Goal: Task Accomplishment & Management: Complete application form

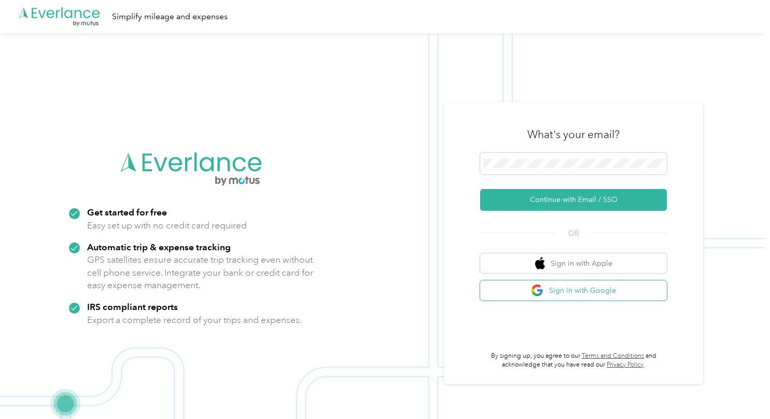
click at [590, 293] on button "Sign in with Google" at bounding box center [573, 290] width 187 height 20
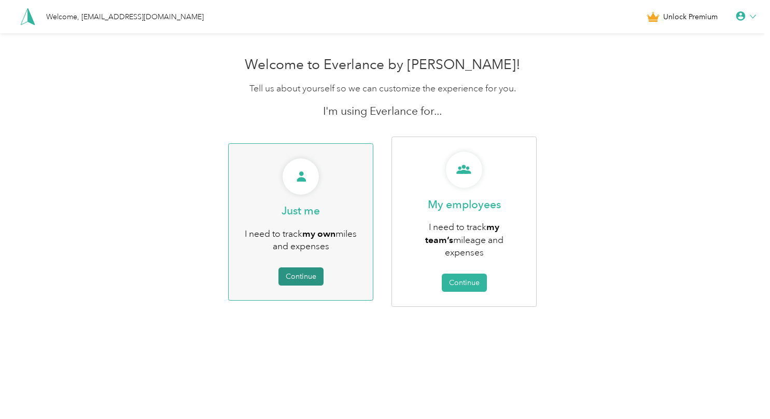
click at [304, 272] on button "Continue" at bounding box center [301, 276] width 45 height 18
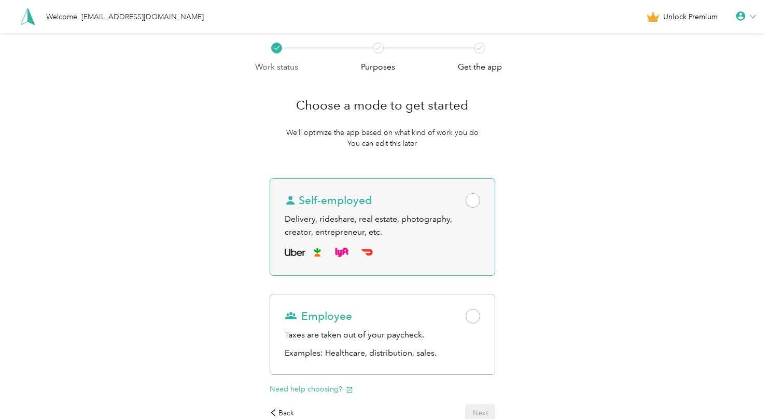
click at [477, 202] on span at bounding box center [473, 200] width 15 height 15
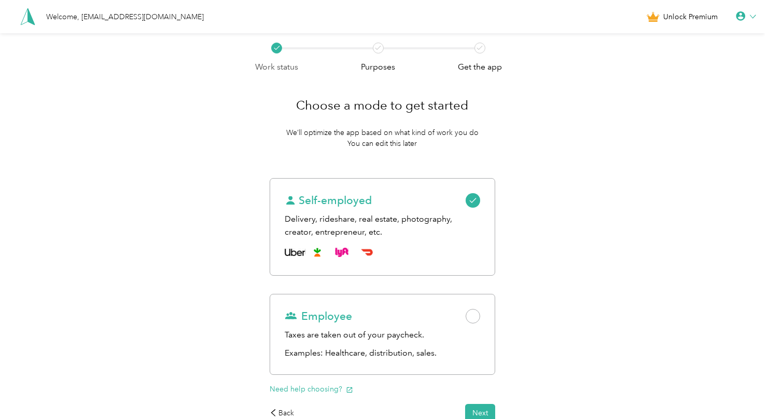
scroll to position [68, 0]
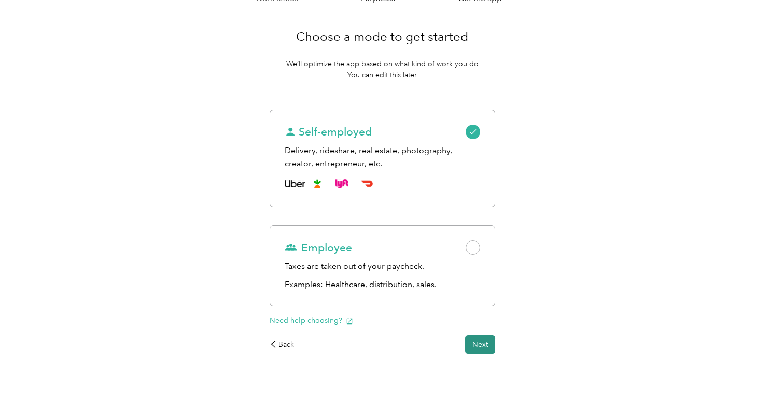
click at [490, 345] on button "Next" at bounding box center [480, 344] width 30 height 18
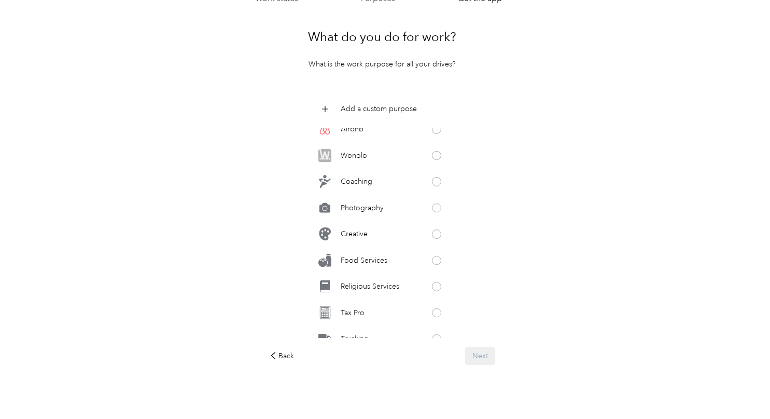
scroll to position [492, 0]
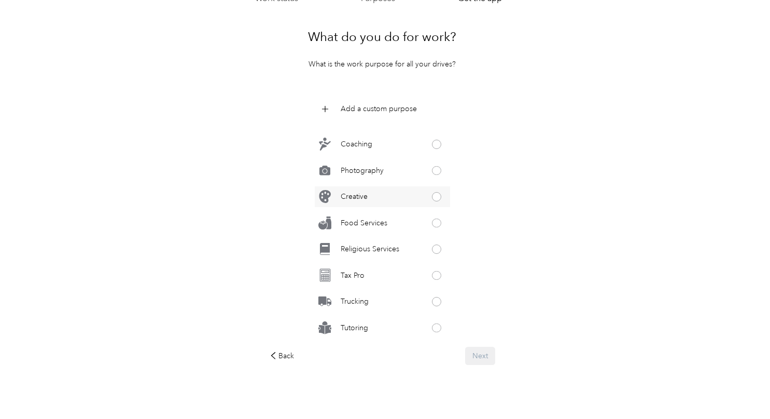
click at [381, 197] on div "Creative" at bounding box center [382, 196] width 135 height 21
click at [483, 357] on button "Next" at bounding box center [480, 356] width 30 height 18
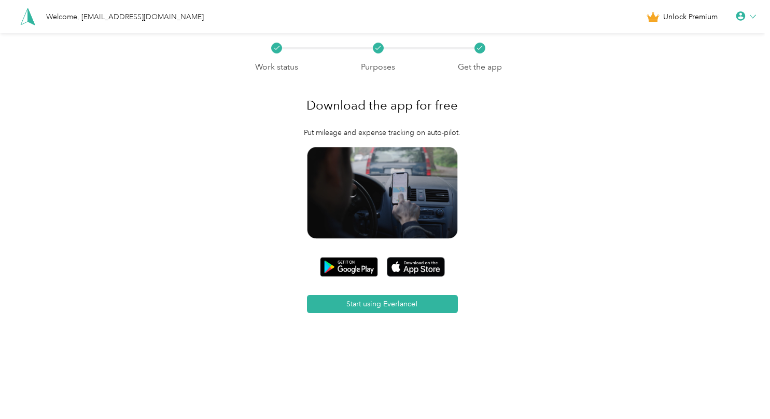
click at [746, 19] on icon at bounding box center [741, 16] width 10 height 10
click at [399, 303] on button "Start using Everlance!" at bounding box center [382, 304] width 150 height 18
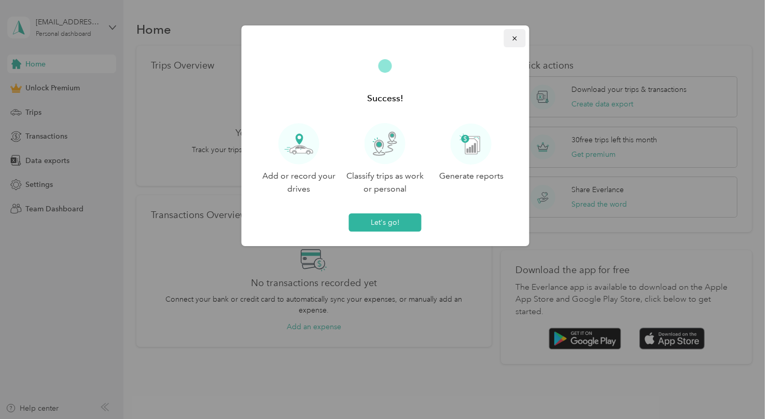
click at [514, 43] on button "button" at bounding box center [515, 38] width 22 height 18
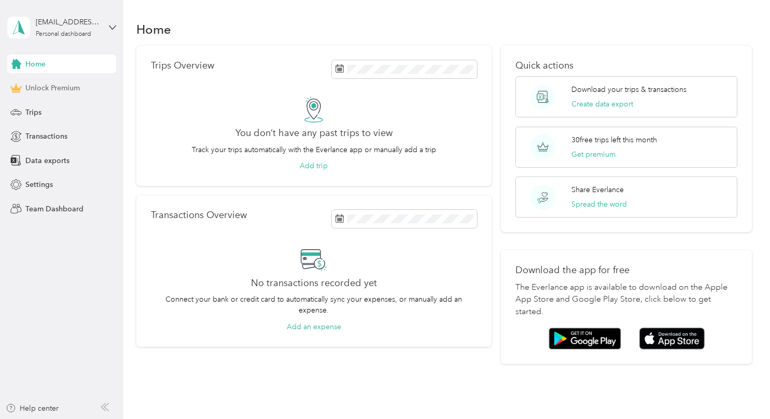
click at [44, 91] on span "Unlock Premium" at bounding box center [52, 87] width 54 height 11
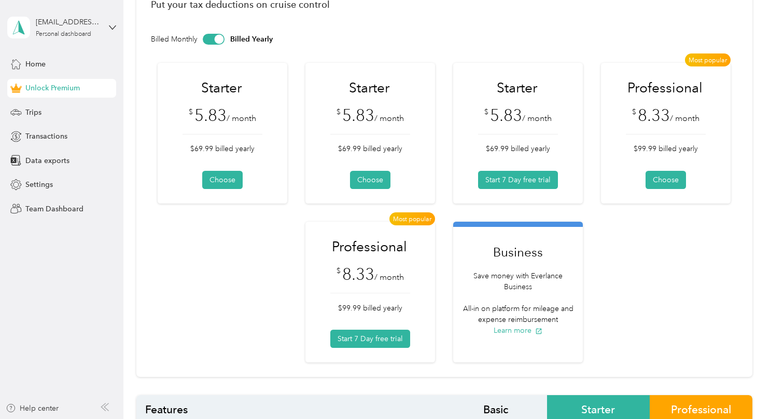
scroll to position [71, 0]
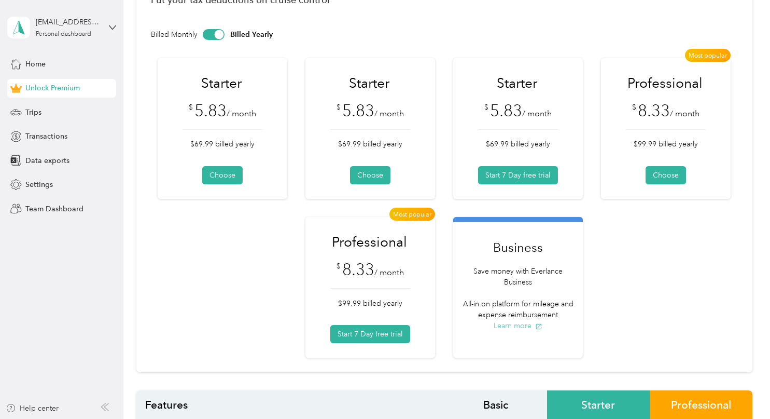
click at [520, 322] on button "Learn more" at bounding box center [518, 325] width 49 height 11
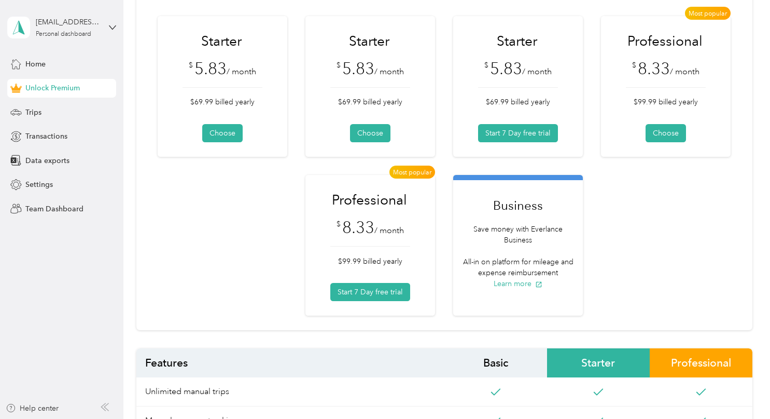
scroll to position [0, 0]
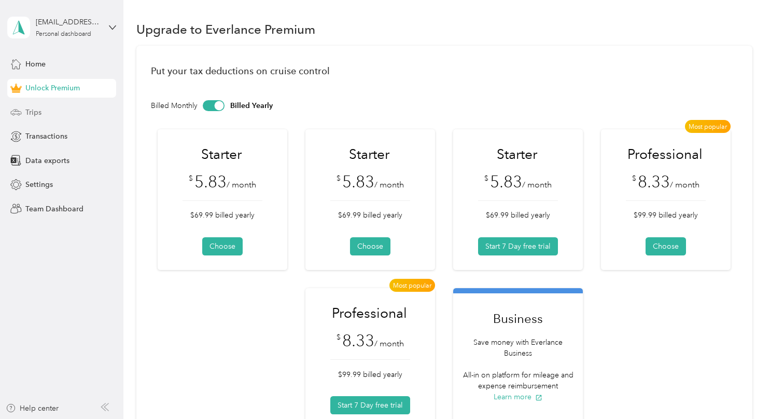
click at [57, 113] on div "Trips" at bounding box center [61, 112] width 109 height 19
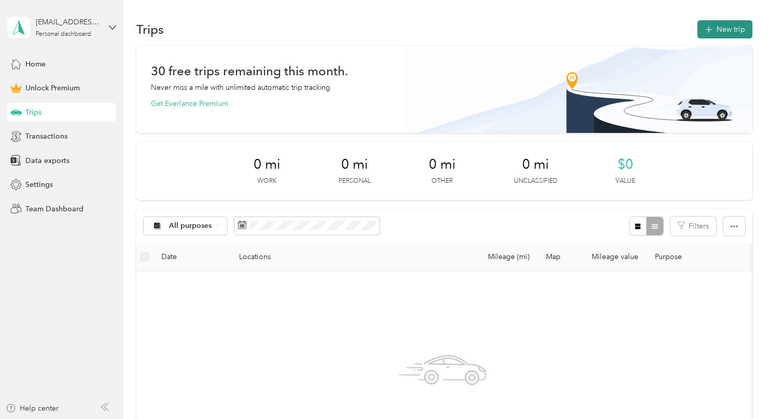
click at [719, 29] on button "New trip" at bounding box center [725, 29] width 55 height 18
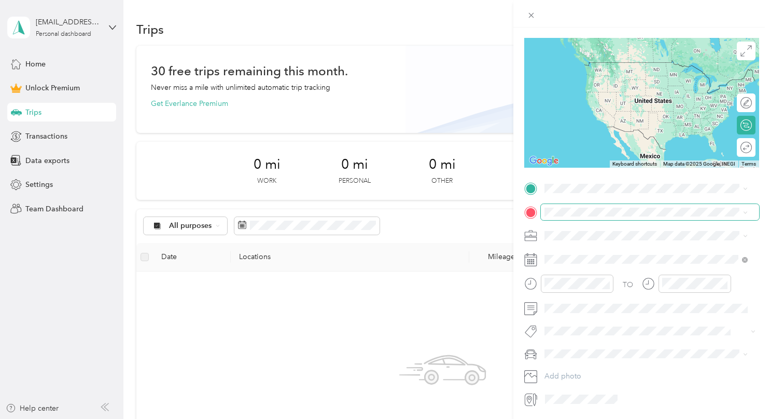
scroll to position [70, 0]
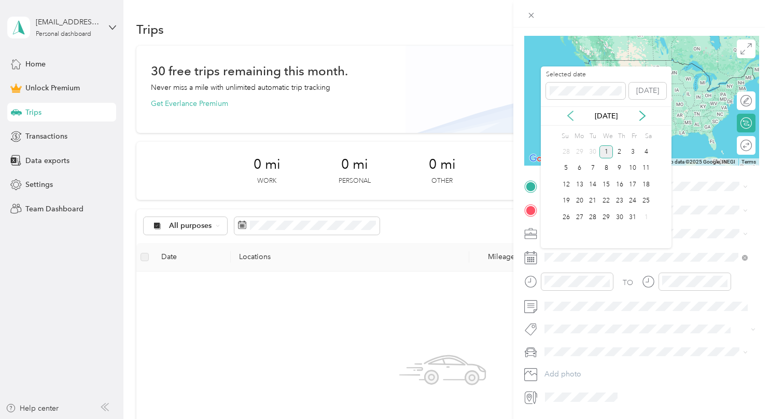
click at [573, 115] on icon at bounding box center [570, 115] width 10 height 10
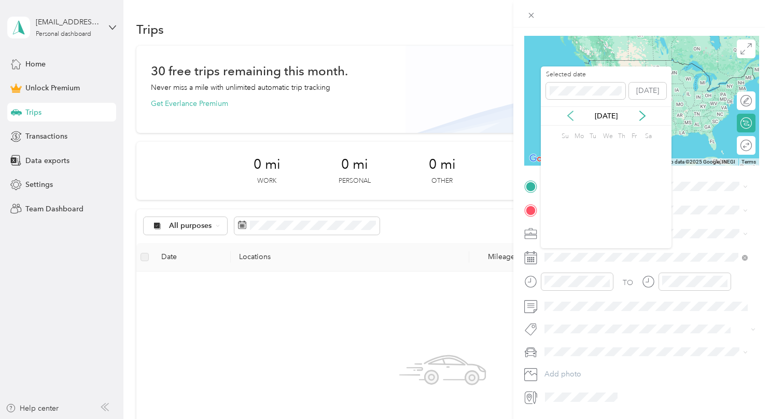
click at [573, 115] on icon at bounding box center [570, 115] width 10 height 10
click at [642, 117] on icon at bounding box center [643, 115] width 10 height 10
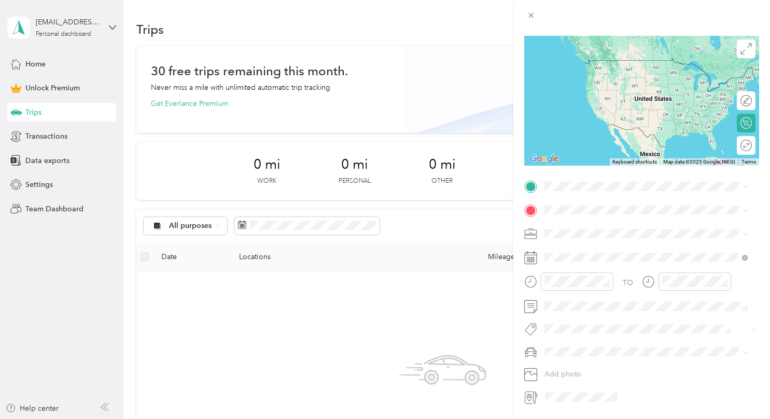
click at [429, 34] on div "New Trip Save This trip cannot be edited because it is either under review, app…" at bounding box center [385, 209] width 770 height 419
